Goal: Find specific page/section: Find specific page/section

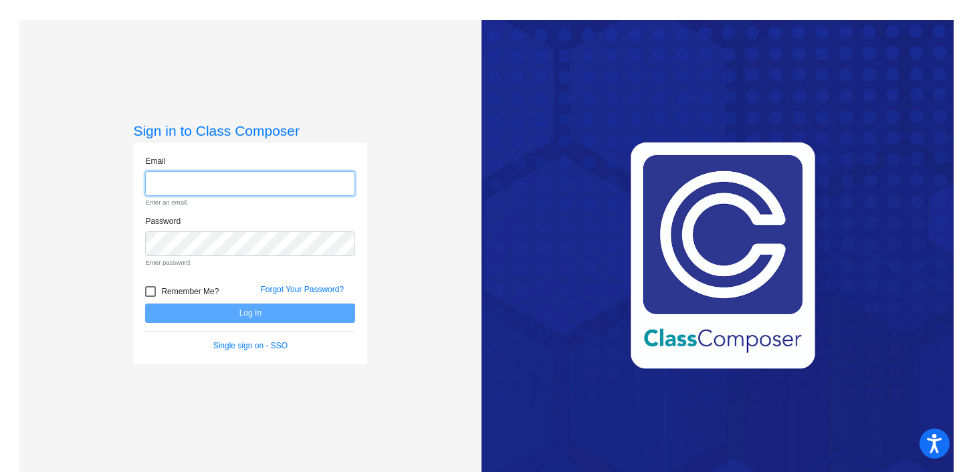
type input "[EMAIL_ADDRESS][DOMAIN_NAME]"
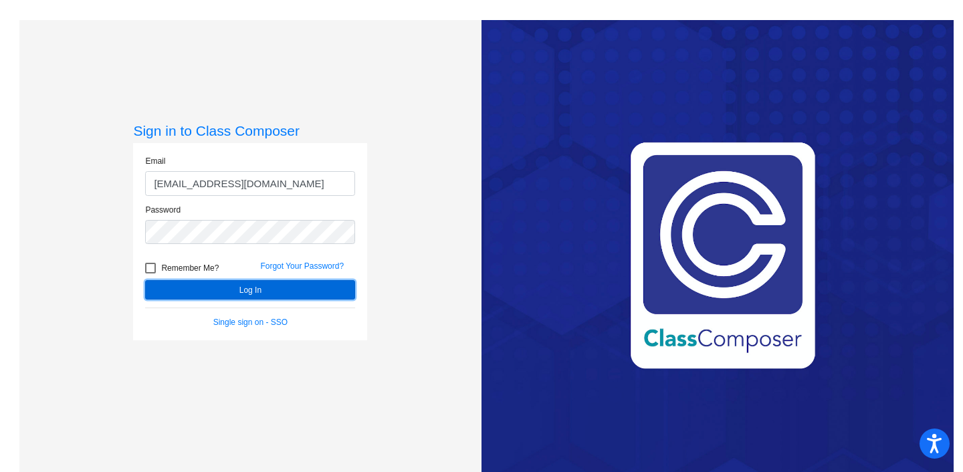
click at [283, 292] on button "Log In" at bounding box center [250, 289] width 210 height 19
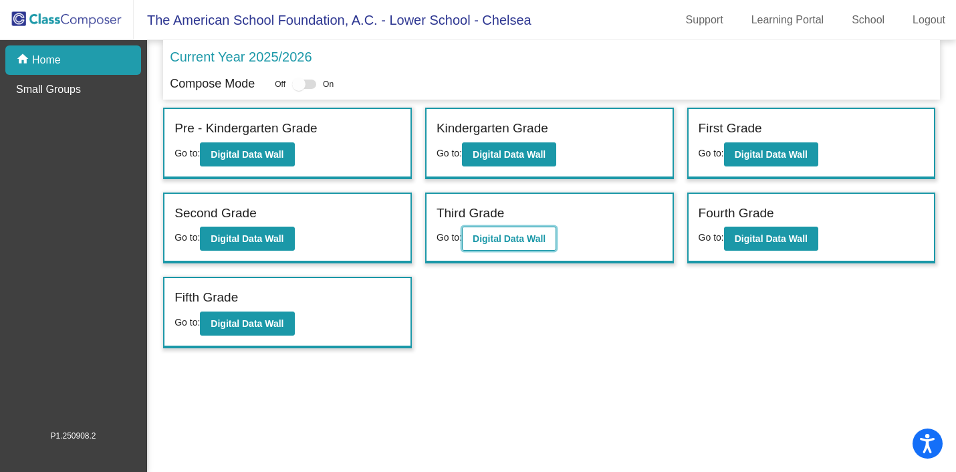
click at [540, 243] on b "Digital Data Wall" at bounding box center [509, 238] width 73 height 11
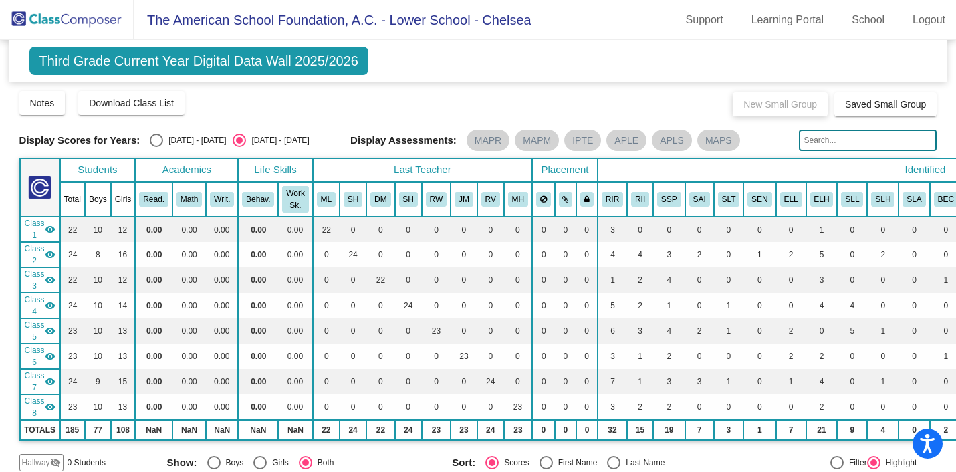
click at [155, 139] on div "Select an option" at bounding box center [156, 140] width 13 height 13
click at [156, 147] on input "[DATE] - [DATE]" at bounding box center [156, 147] width 1 height 1
radio input "true"
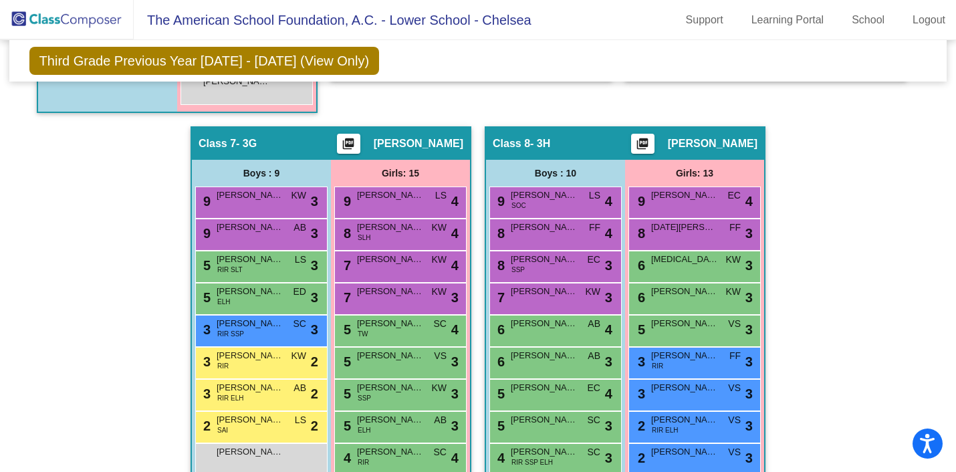
scroll to position [1476, 0]
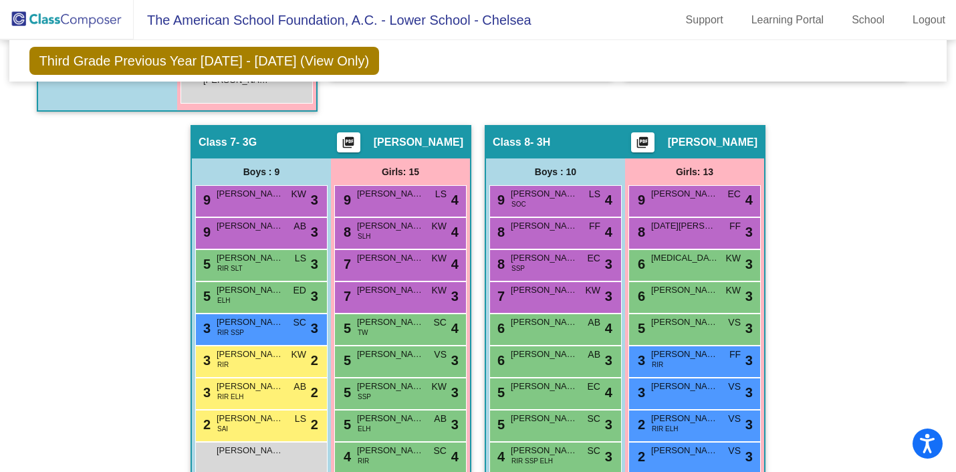
click at [574, 140] on div "Class 8 - 3H picture_as_pdf [PERSON_NAME]" at bounding box center [625, 142] width 278 height 32
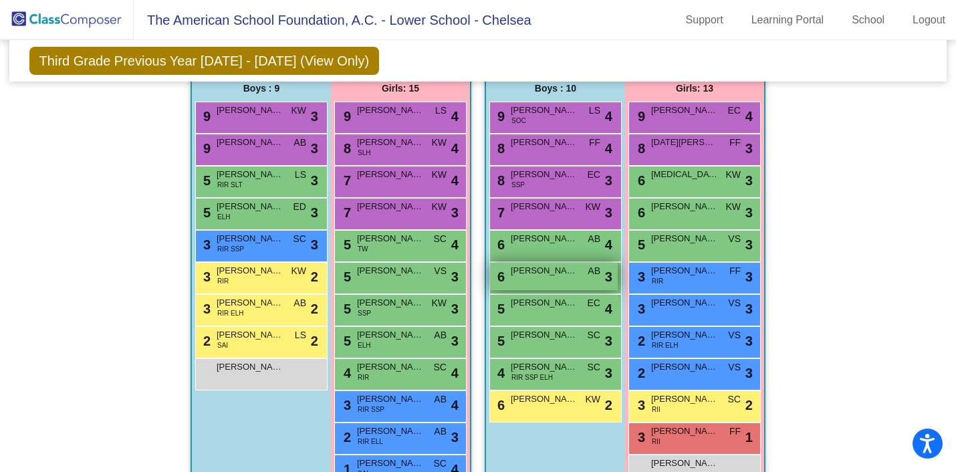
scroll to position [1561, 0]
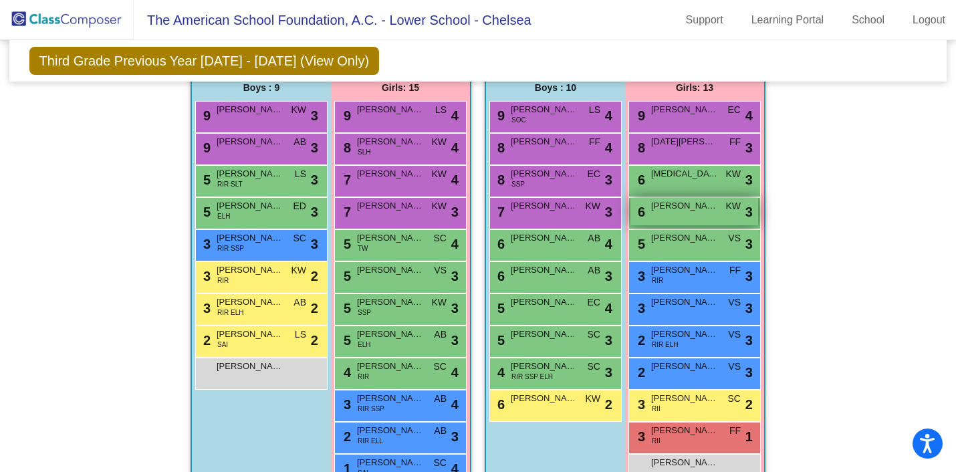
click at [673, 207] on span "[PERSON_NAME]" at bounding box center [684, 205] width 67 height 13
